Goal: Check status: Check status

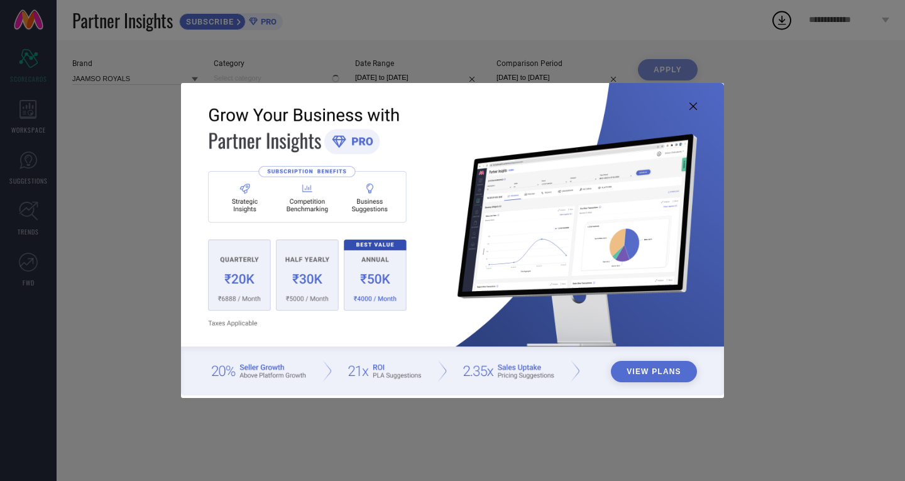
type input "All"
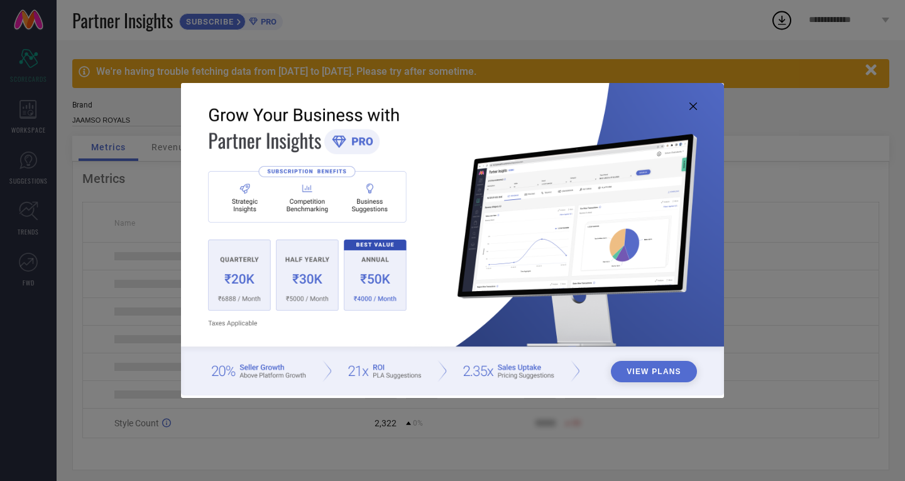
click at [691, 107] on icon at bounding box center [693, 106] width 8 height 8
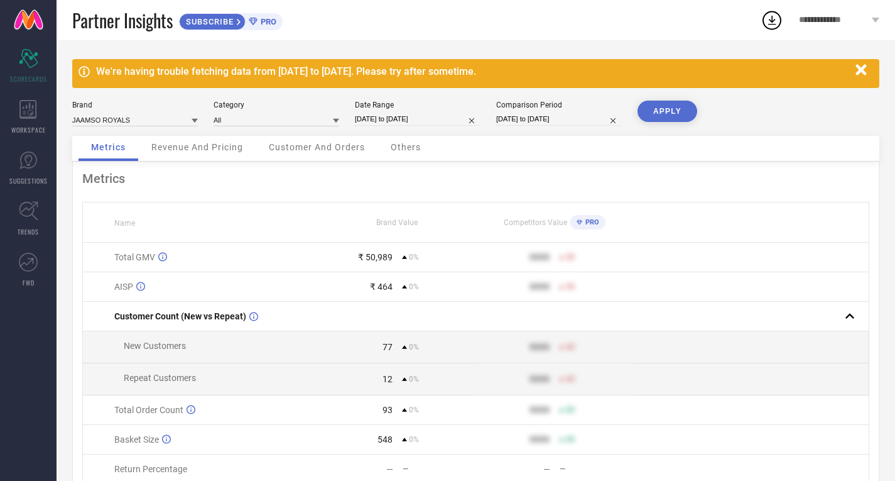
click at [402, 123] on input "[DATE] to [DATE]" at bounding box center [418, 118] width 126 height 13
select select "7"
select select "2025"
select select "8"
select select "2025"
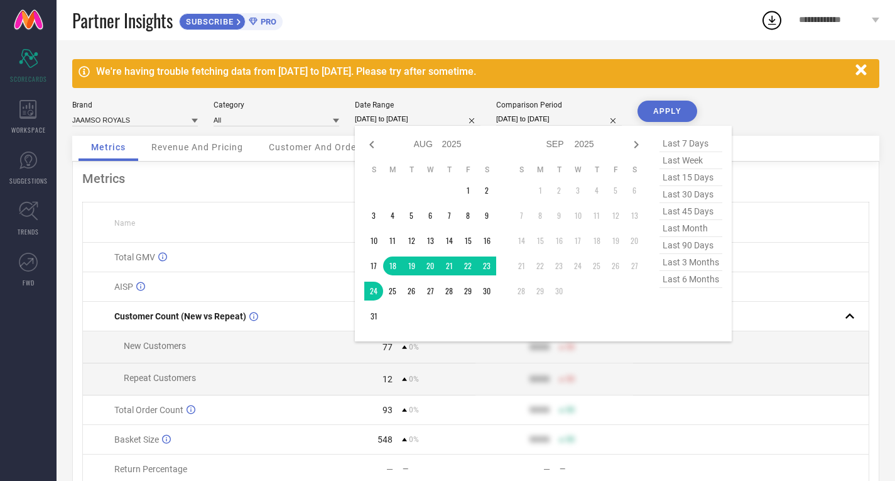
click at [675, 140] on span "last 7 days" at bounding box center [691, 143] width 63 height 17
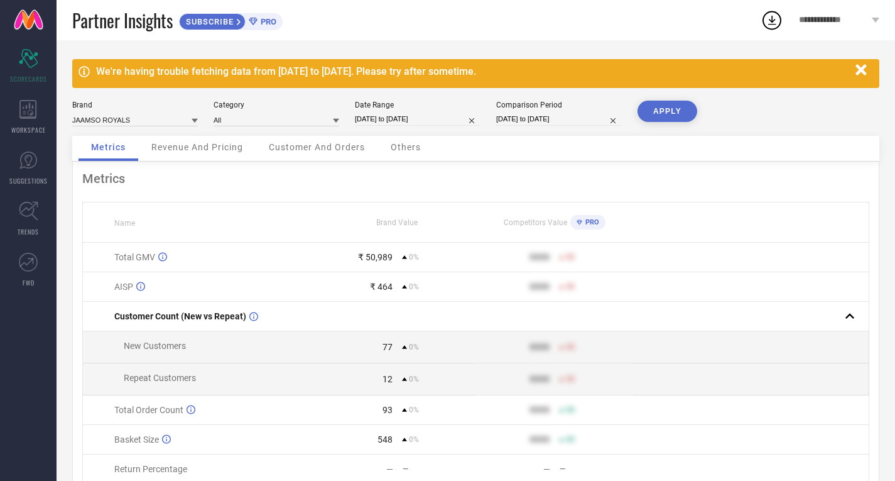
type input "[DATE] to [DATE]"
select select "7"
select select "2025"
select select "8"
select select "2025"
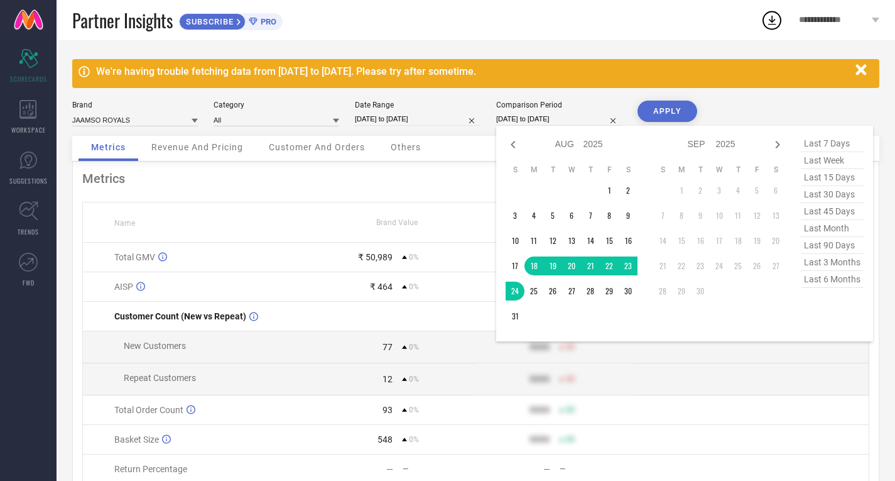
click at [571, 121] on input "[DATE] to [DATE]" at bounding box center [559, 118] width 126 height 13
click at [824, 138] on span "last 7 days" at bounding box center [832, 143] width 63 height 17
type input "[DATE] to [DATE]"
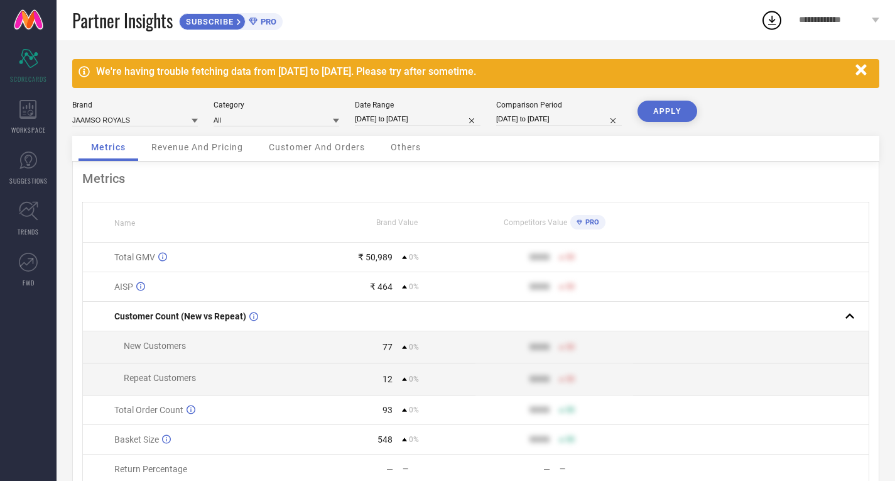
click at [669, 111] on button "APPLY" at bounding box center [668, 111] width 60 height 21
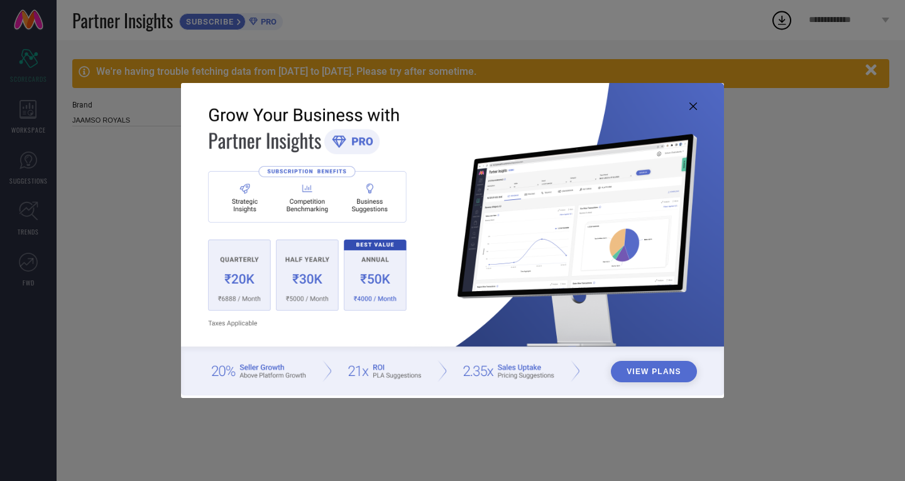
type input "All"
drag, startPoint x: 691, startPoint y: 104, endPoint x: 654, endPoint y: 114, distance: 37.8
click at [691, 105] on icon at bounding box center [693, 106] width 8 height 8
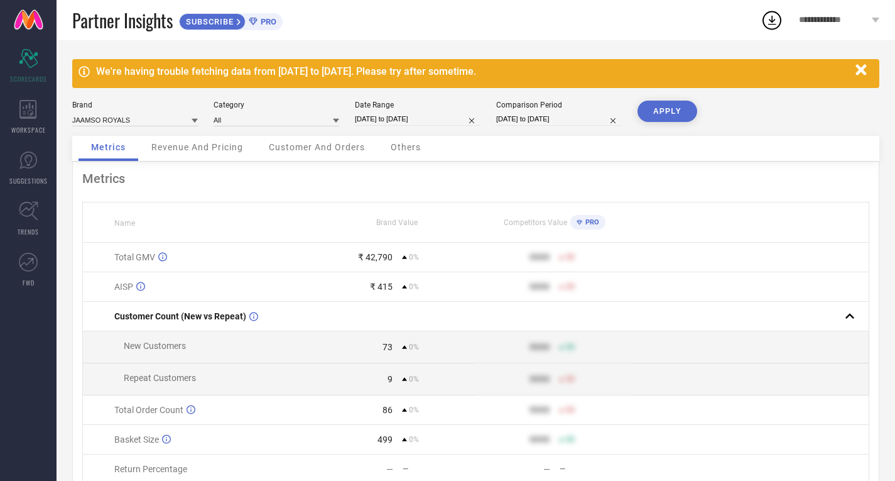
select select "7"
select select "2025"
select select "8"
select select "2025"
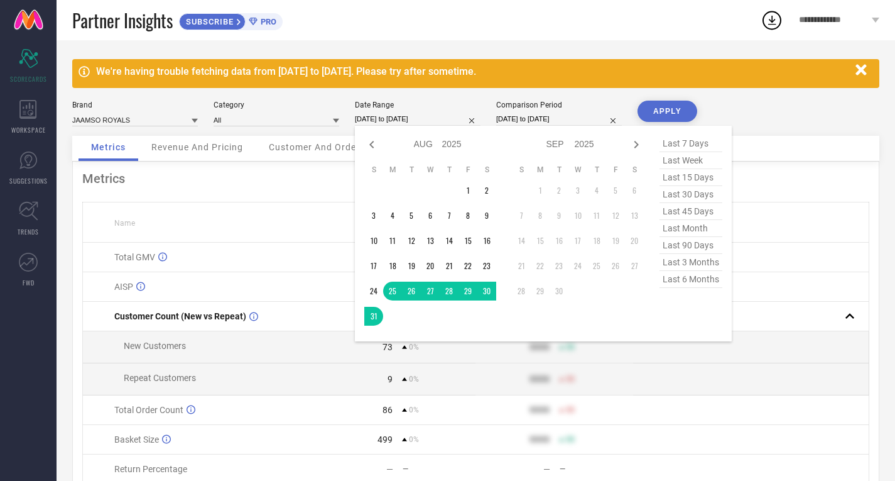
click at [413, 119] on input "[DATE] to [DATE]" at bounding box center [418, 118] width 126 height 13
click at [686, 145] on span "last 7 days" at bounding box center [691, 143] width 63 height 17
type input "[DATE] to [DATE]"
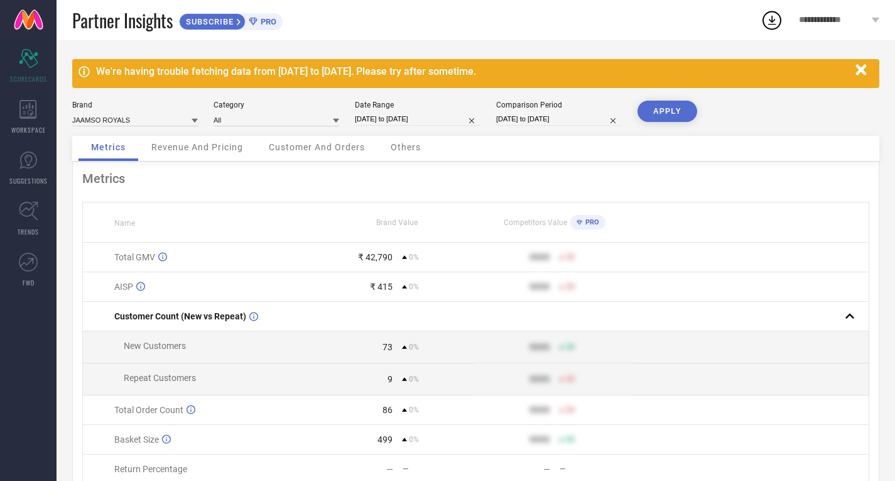
click at [560, 121] on input "[DATE] to [DATE]" at bounding box center [559, 118] width 126 height 13
select select "7"
select select "2025"
select select "8"
select select "2025"
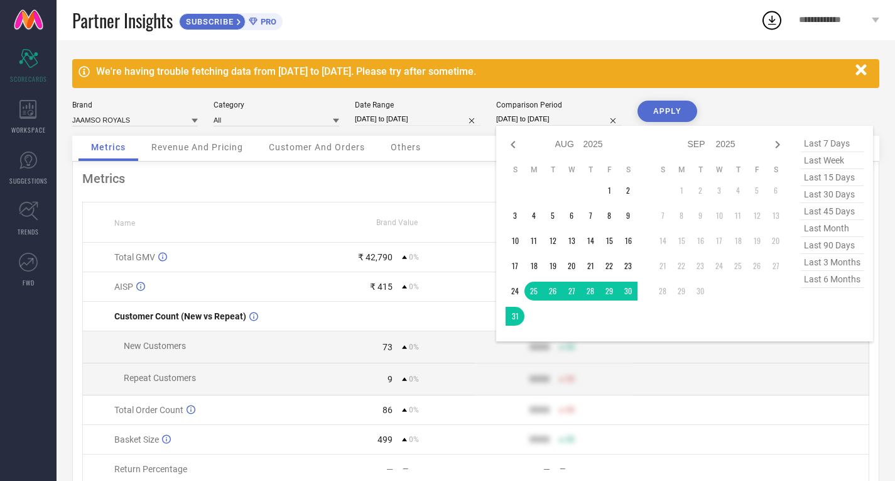
drag, startPoint x: 804, startPoint y: 145, endPoint x: 770, endPoint y: 145, distance: 34.6
click at [805, 146] on span "last 7 days" at bounding box center [832, 143] width 63 height 17
type input "[DATE] to [DATE]"
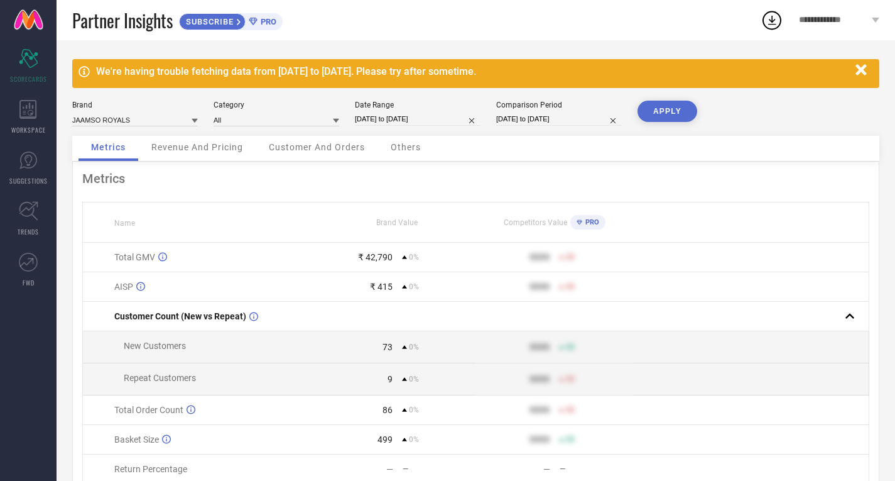
click at [672, 104] on button "APPLY" at bounding box center [668, 111] width 60 height 21
